Goal: Communication & Community: Answer question/provide support

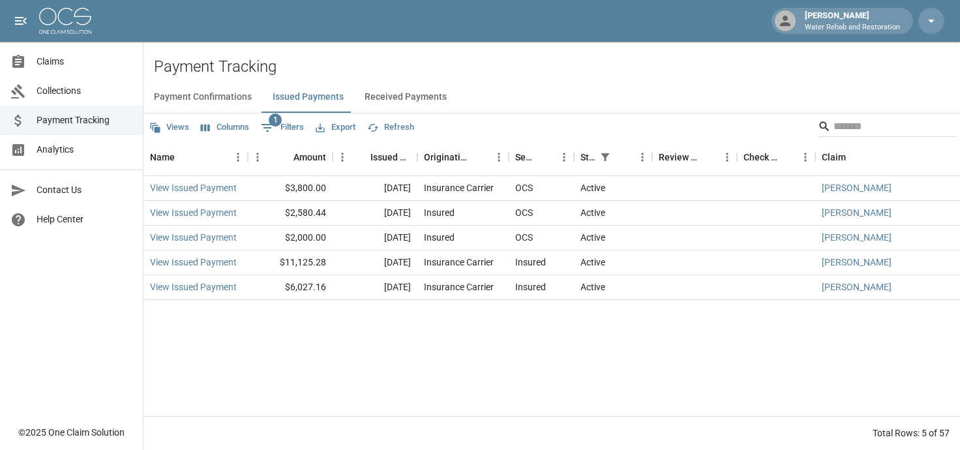
drag, startPoint x: 48, startPoint y: 54, endPoint x: 87, endPoint y: 57, distance: 39.3
click at [48, 55] on span "Claims" at bounding box center [85, 62] width 96 height 14
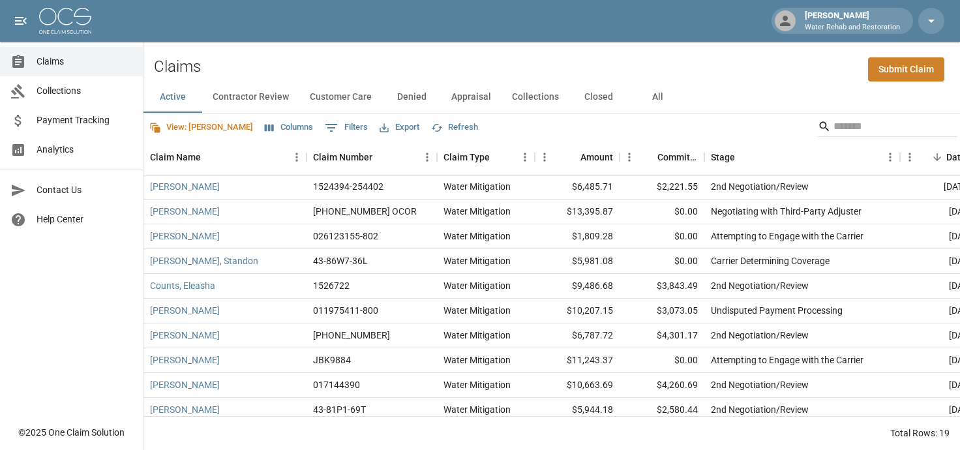
scroll to position [240, 0]
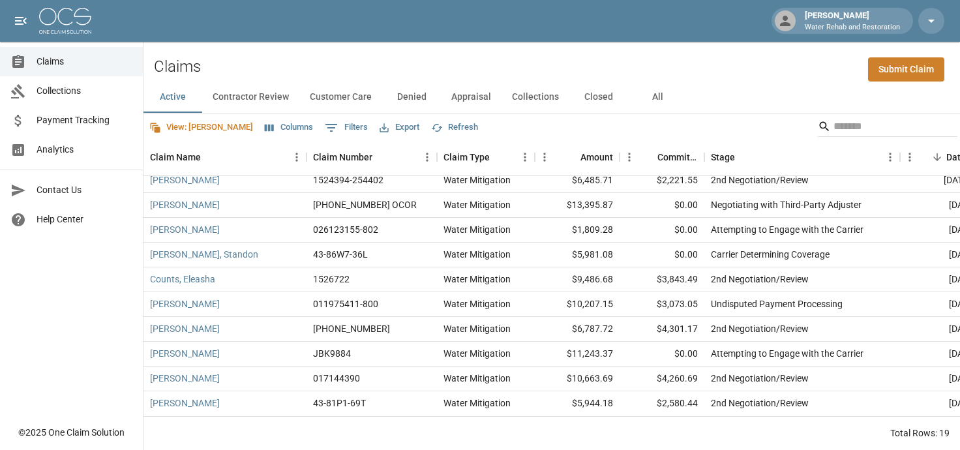
click at [658, 100] on button "All" at bounding box center [657, 97] width 59 height 31
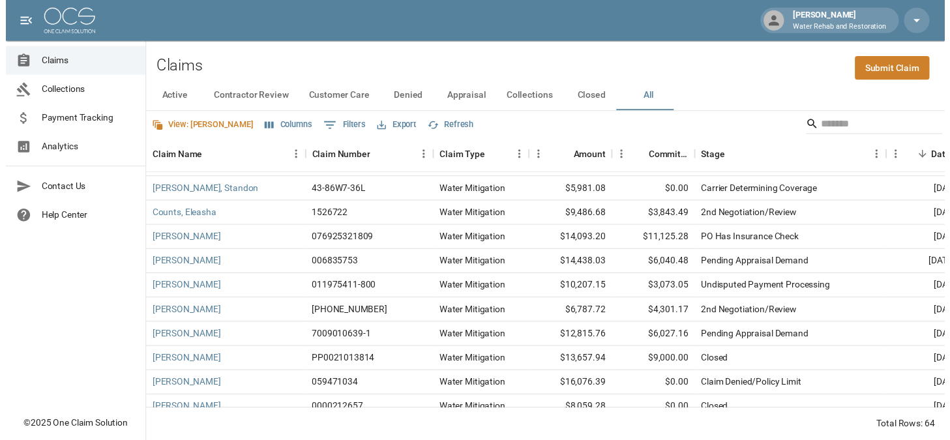
scroll to position [370, 0]
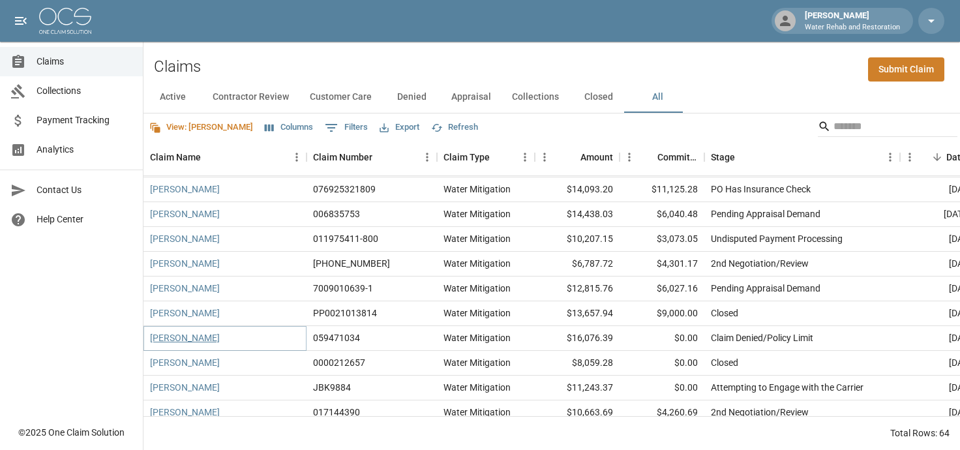
click at [199, 340] on link "[PERSON_NAME]" at bounding box center [185, 337] width 70 height 13
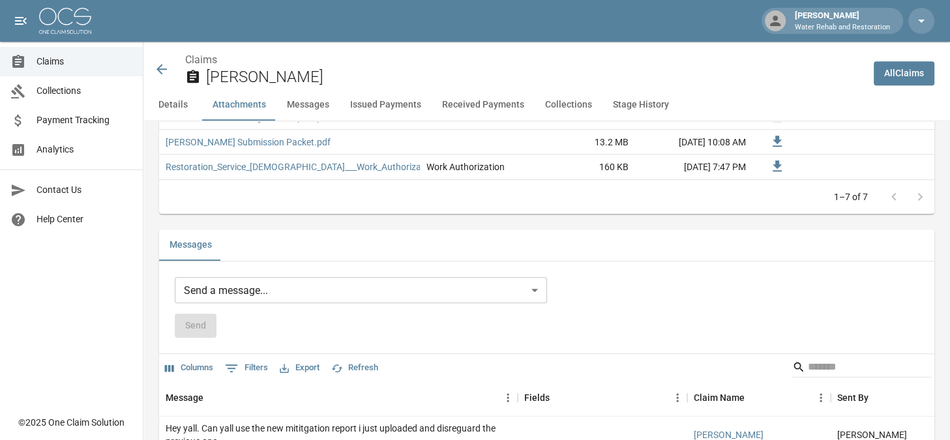
scroll to position [1043, 0]
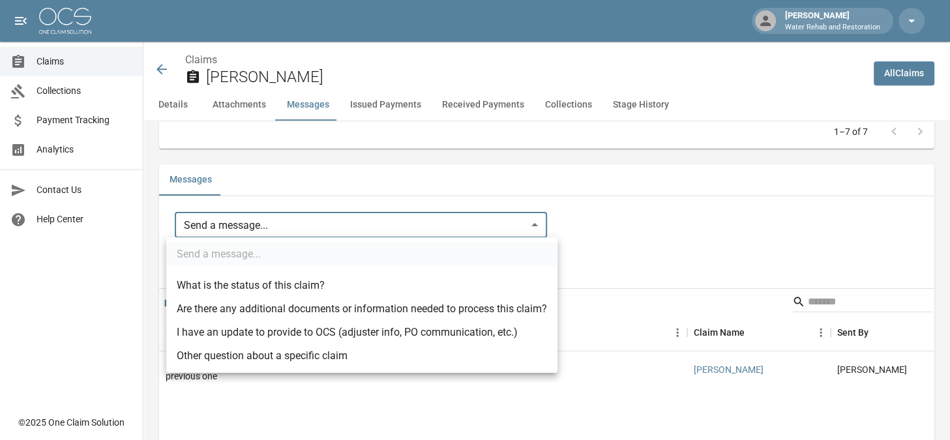
click at [434, 218] on body "[PERSON_NAME] W Water Rehab and Restoration Claims Collections Payment Tracking…" at bounding box center [475, 296] width 950 height 2678
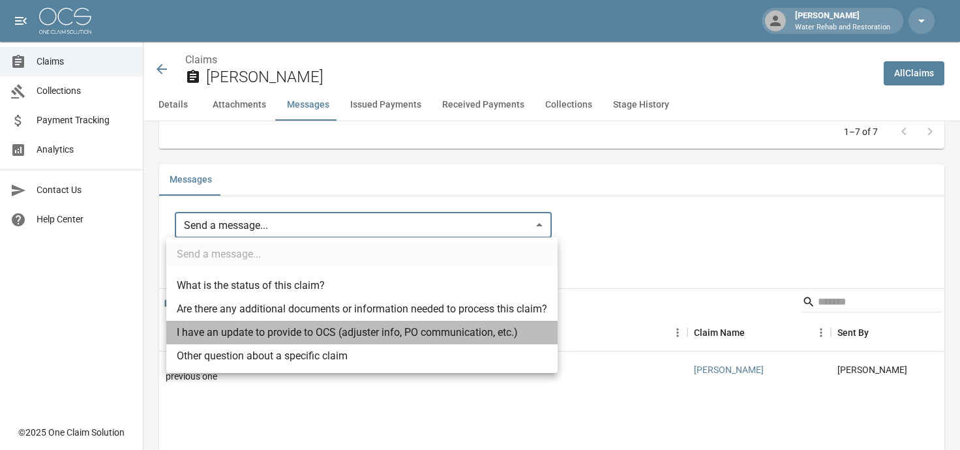
click at [275, 331] on li "I have an update to provide to OCS (adjuster info, PO communication, etc.)" at bounding box center [361, 332] width 391 height 23
type input "**********"
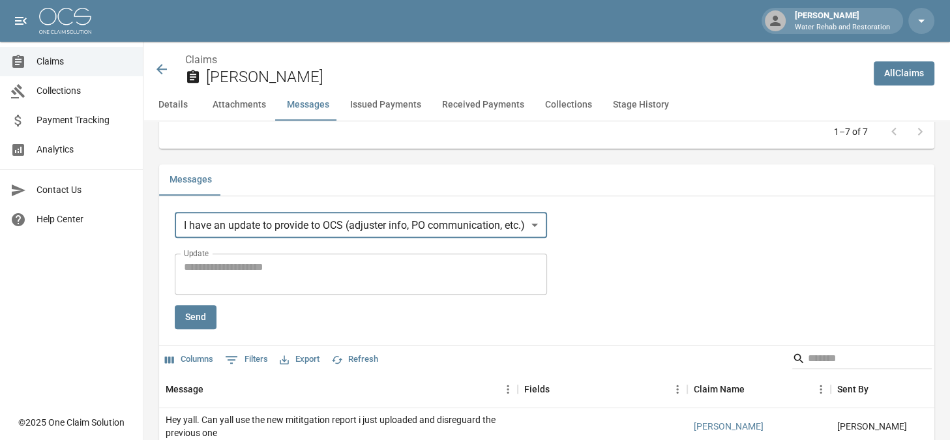
click at [309, 269] on textarea "Update" at bounding box center [361, 275] width 354 height 30
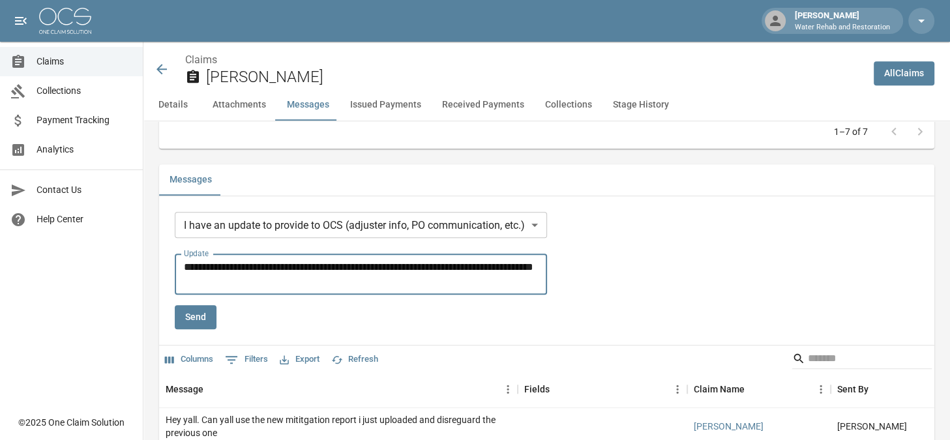
click at [531, 264] on textarea "**********" at bounding box center [363, 275] width 359 height 30
type textarea "**********"
click at [201, 318] on button "Send" at bounding box center [196, 317] width 42 height 24
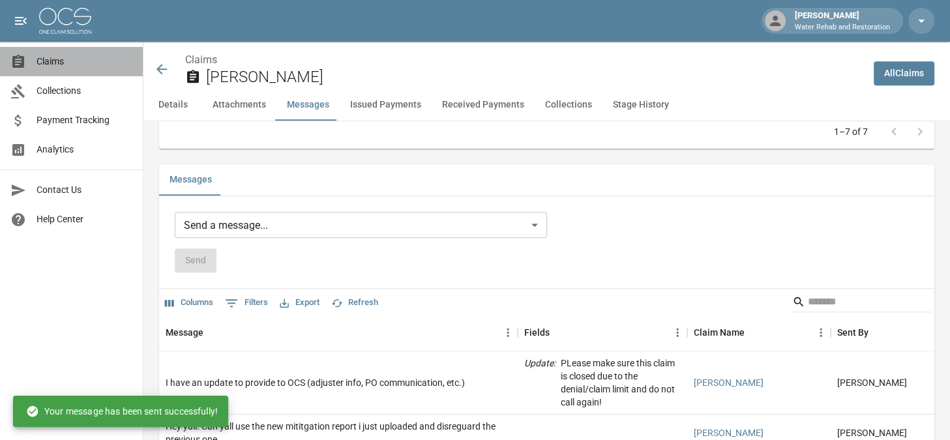
click at [63, 60] on span "Claims" at bounding box center [85, 62] width 96 height 14
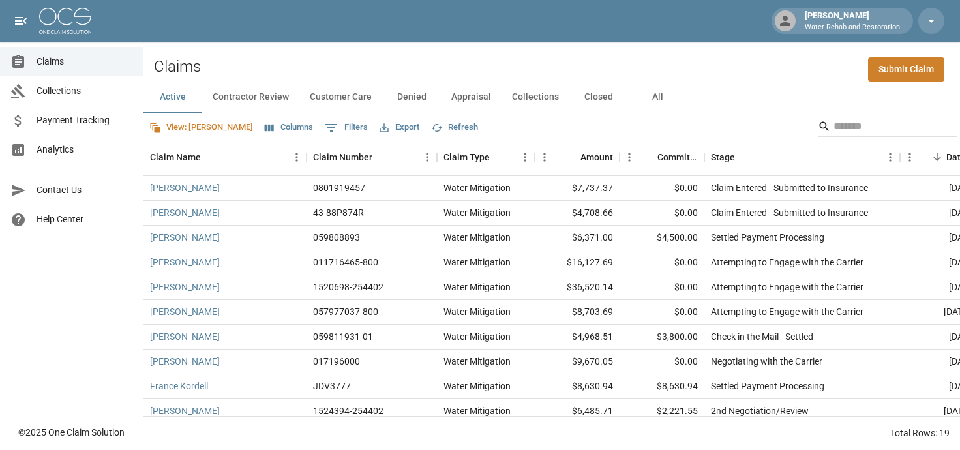
click at [95, 116] on span "Payment Tracking" at bounding box center [85, 120] width 96 height 14
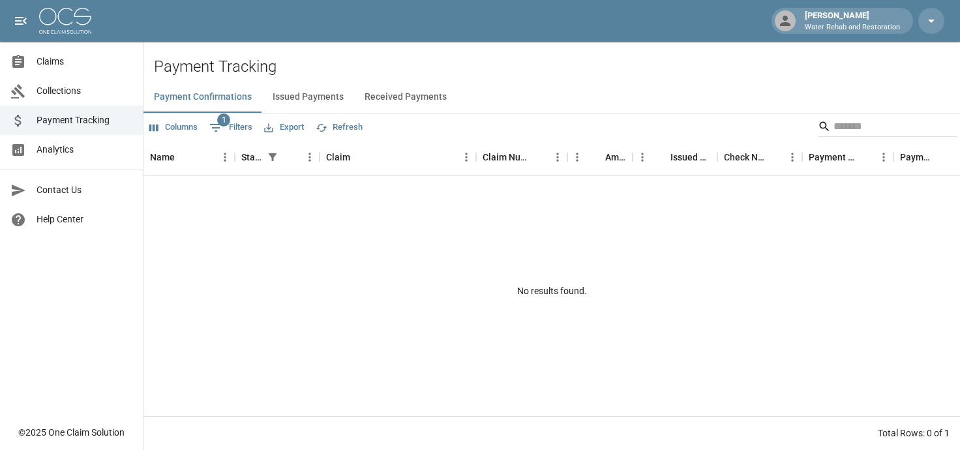
click at [286, 96] on button "Issued Payments" at bounding box center [308, 97] width 92 height 31
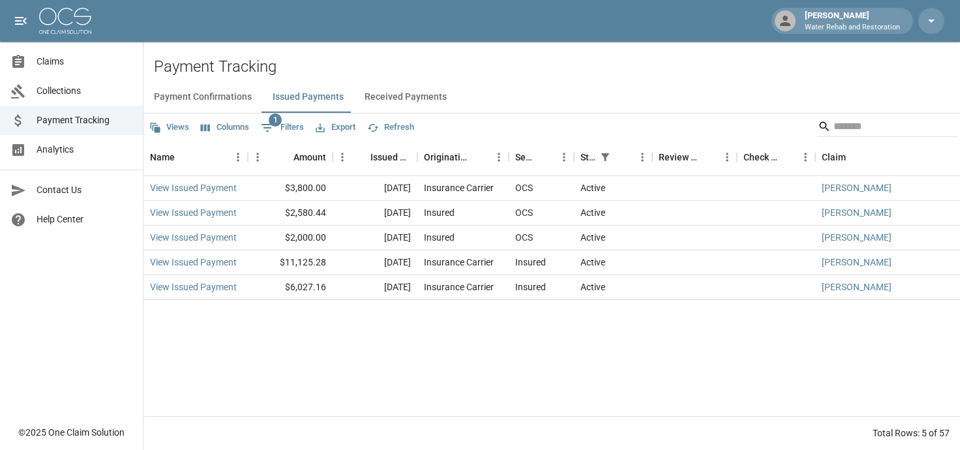
click at [391, 102] on button "Received Payments" at bounding box center [405, 97] width 103 height 31
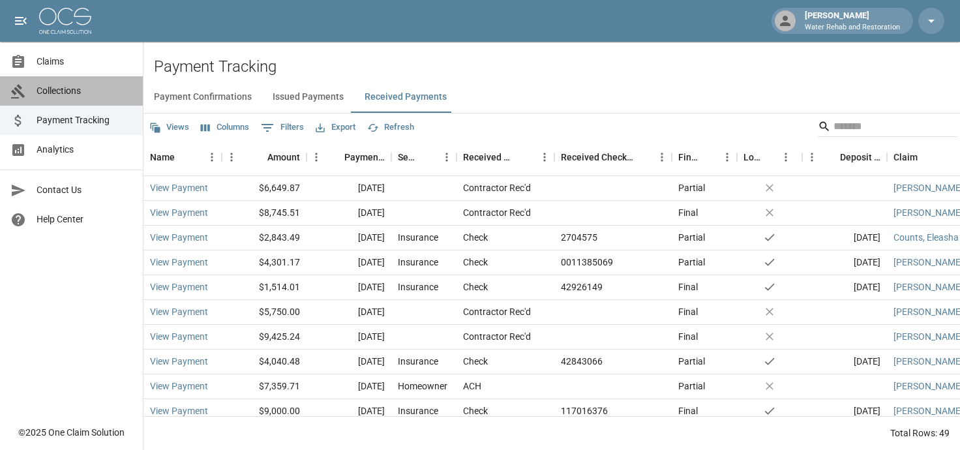
click at [93, 95] on span "Collections" at bounding box center [85, 91] width 96 height 14
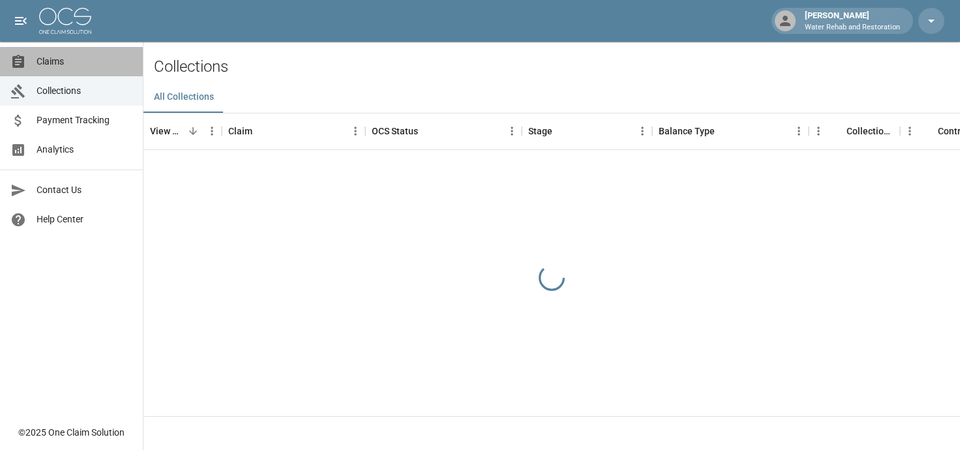
click at [102, 57] on span "Claims" at bounding box center [85, 62] width 96 height 14
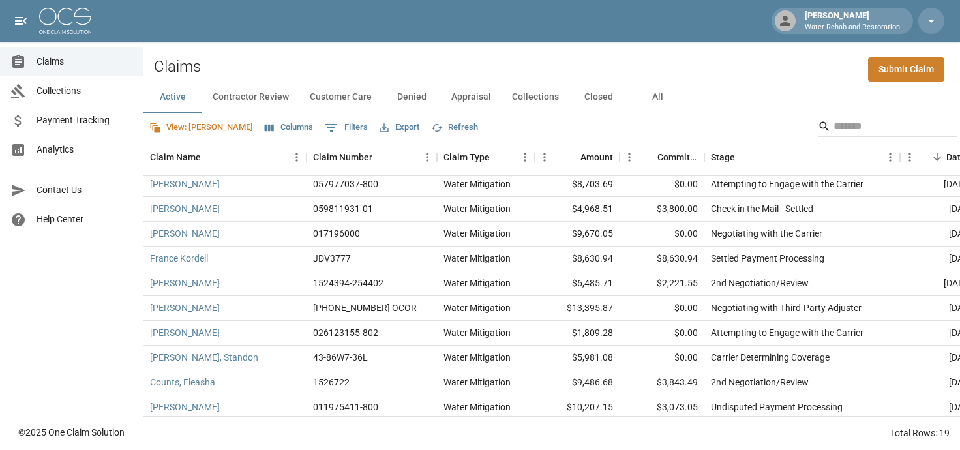
scroll to position [130, 0]
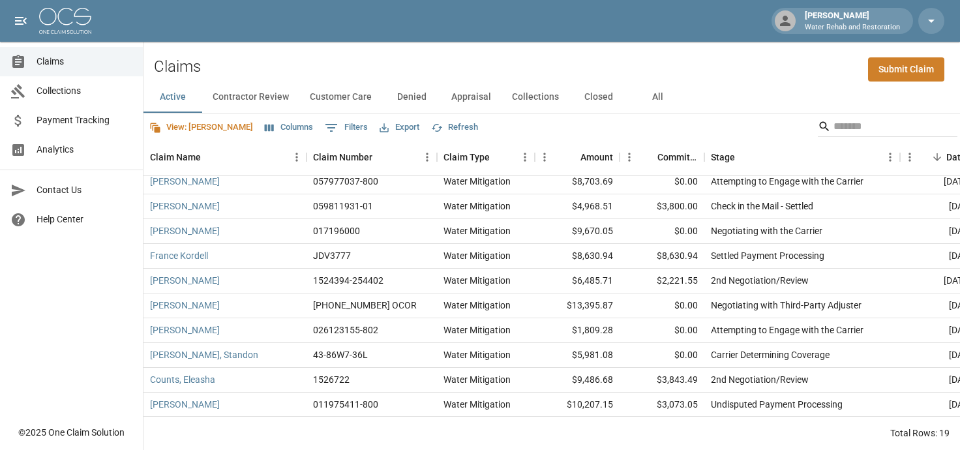
click at [68, 83] on link "Collections" at bounding box center [71, 90] width 143 height 29
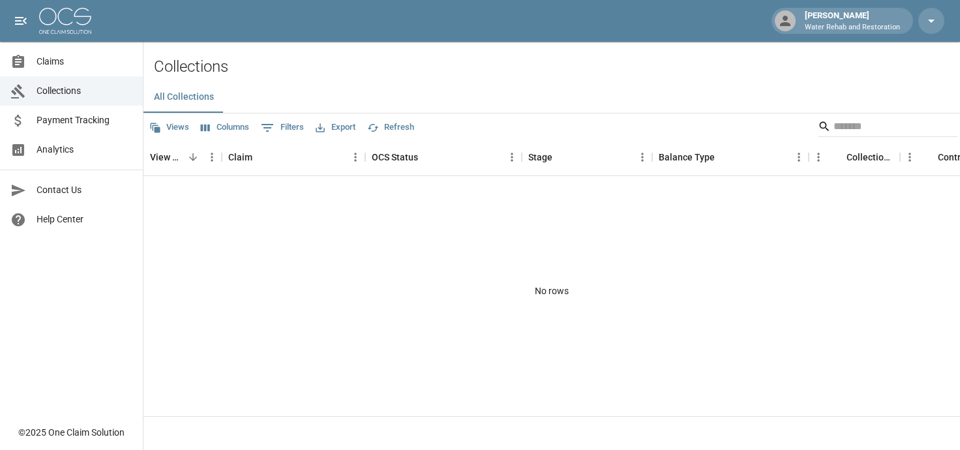
click at [42, 55] on span "Claims" at bounding box center [85, 62] width 96 height 14
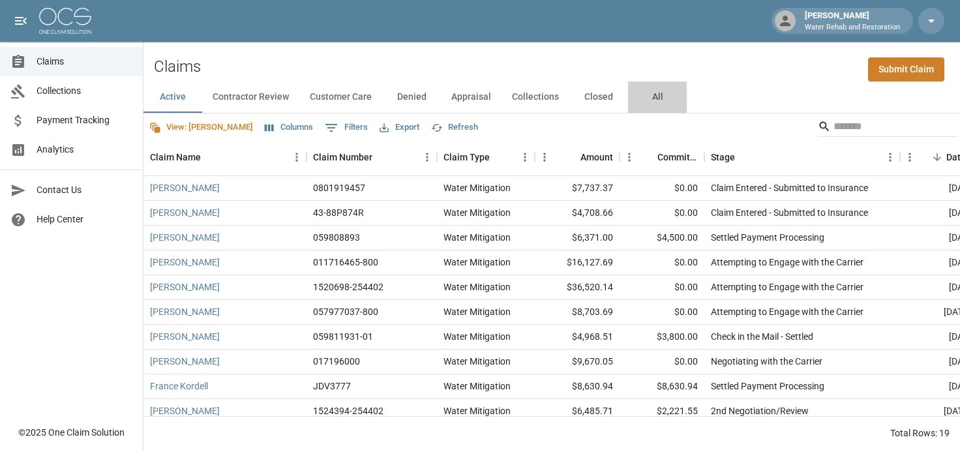
click at [660, 106] on button "All" at bounding box center [657, 97] width 59 height 31
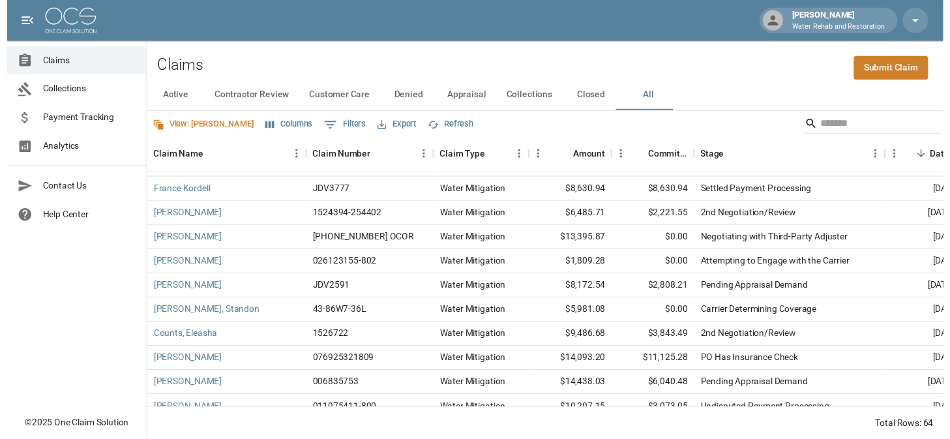
scroll to position [196, 0]
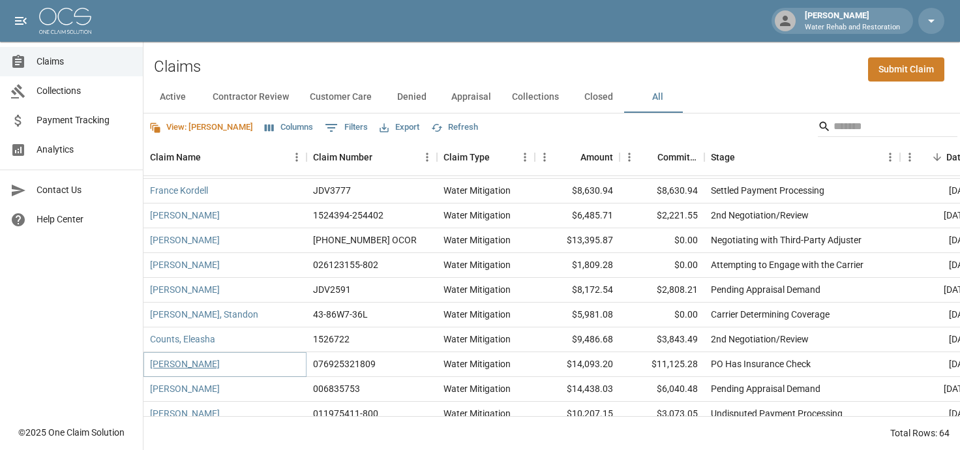
click at [180, 370] on link "[PERSON_NAME]" at bounding box center [185, 363] width 70 height 13
